Goal: Task Accomplishment & Management: Manage account settings

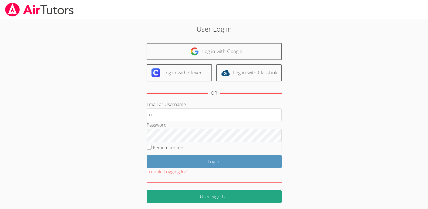
type input "nostubnnyl@gmail.com"
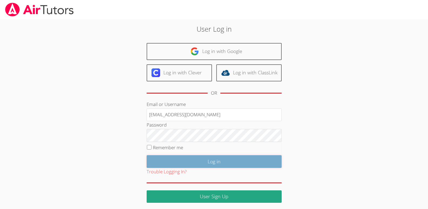
click at [214, 163] on input "Log in" at bounding box center [214, 161] width 135 height 13
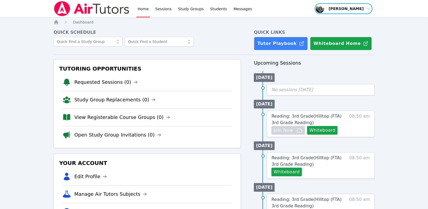
click at [368, 9] on span "button" at bounding box center [343, 9] width 59 height 12
click at [330, 31] on button "Logout" at bounding box center [345, 31] width 52 height 10
